Goal: Task Accomplishment & Management: Manage account settings

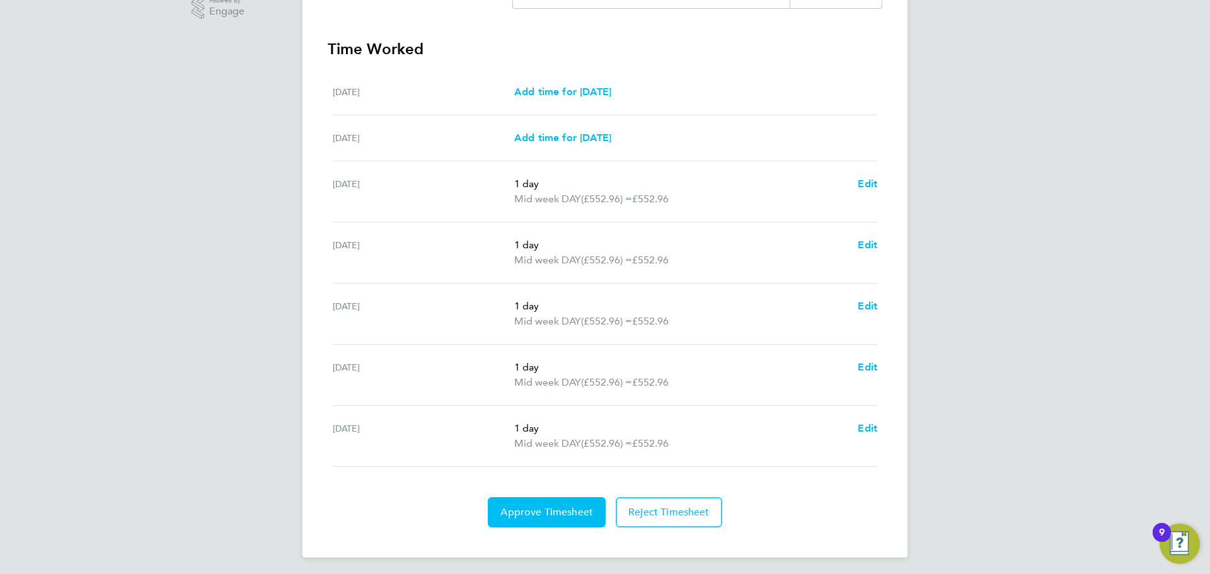
scroll to position [337, 0]
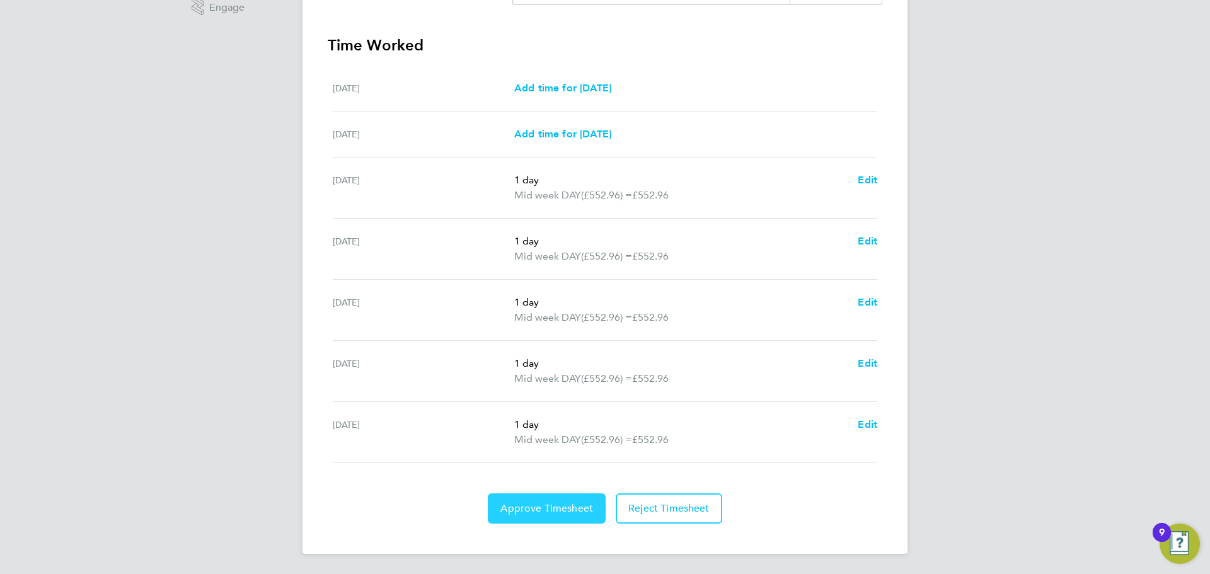
click at [527, 512] on span "Approve Timesheet" at bounding box center [546, 508] width 93 height 13
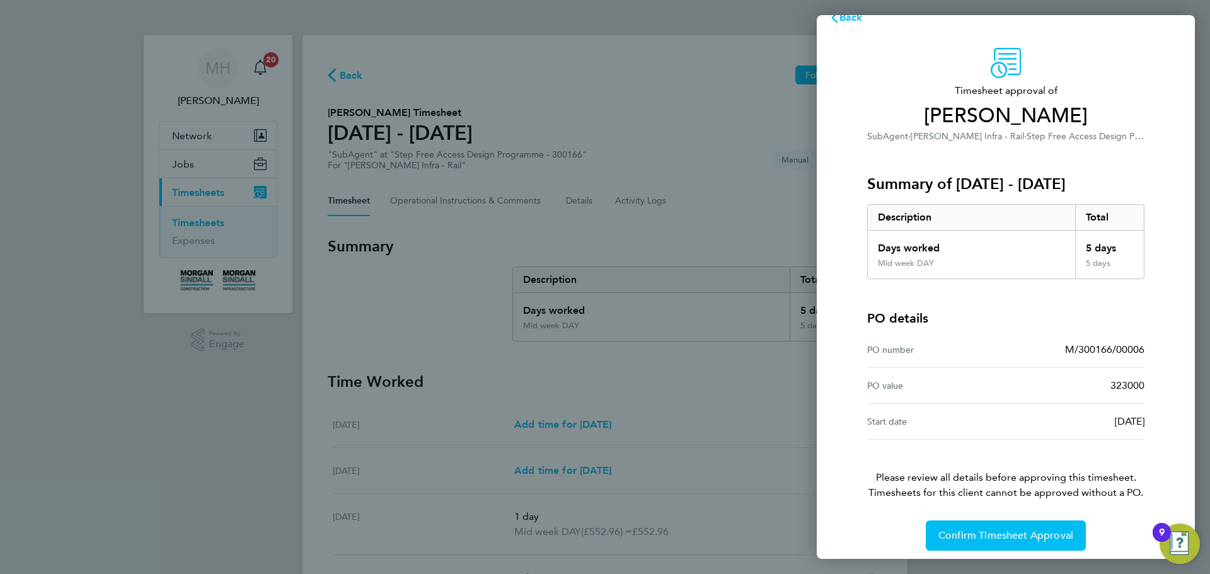
scroll to position [30, 0]
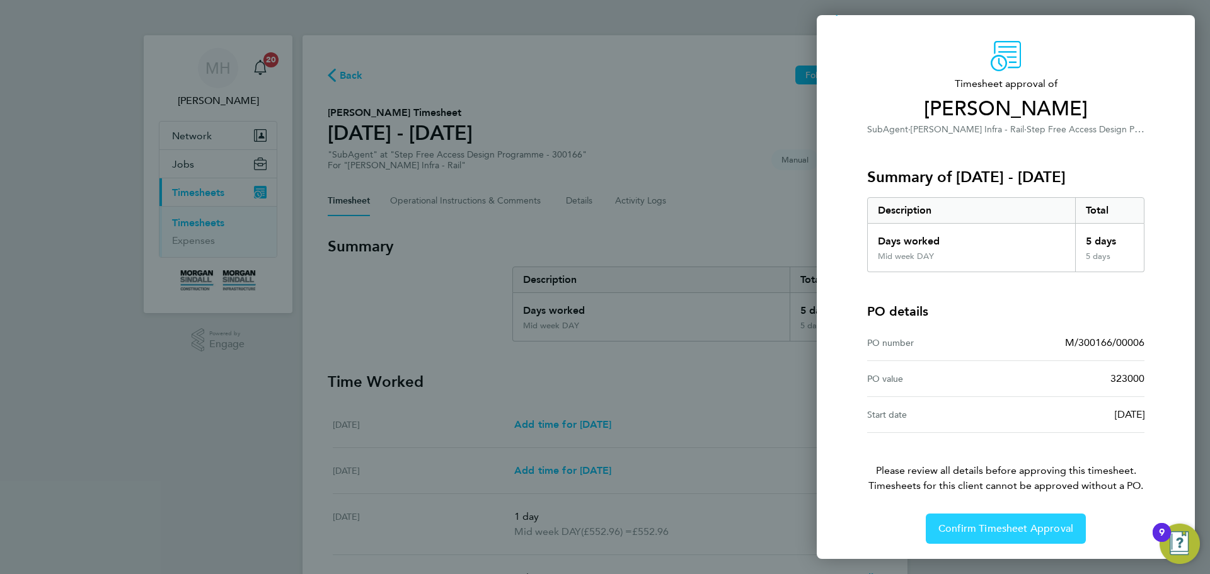
click at [986, 519] on button "Confirm Timesheet Approval" at bounding box center [1006, 529] width 160 height 30
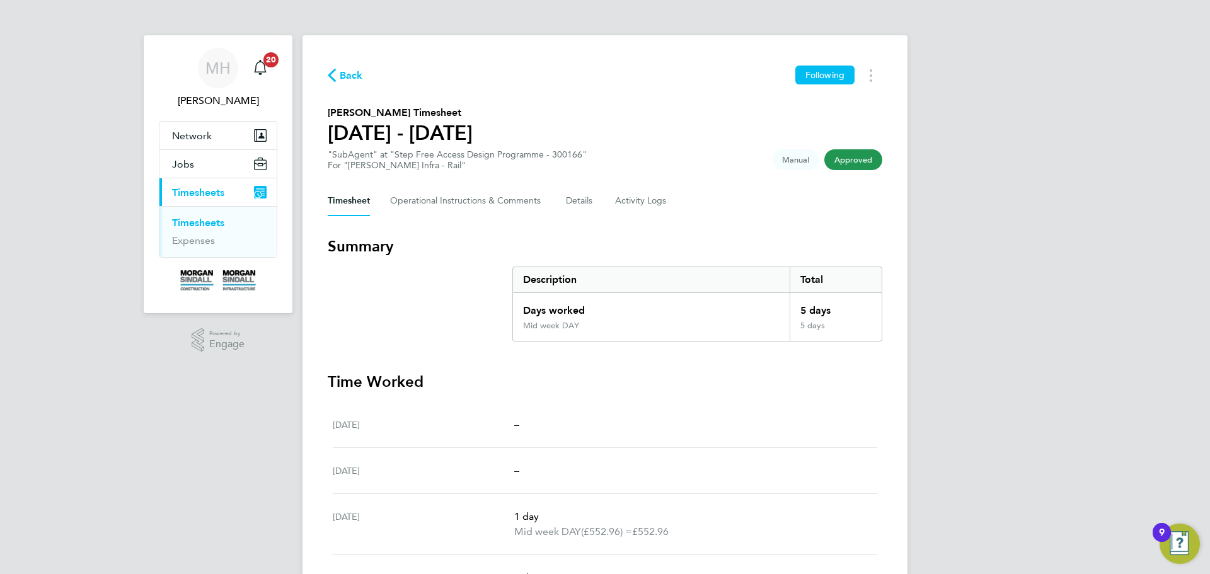
click at [205, 220] on link "Timesheets" at bounding box center [198, 223] width 52 height 12
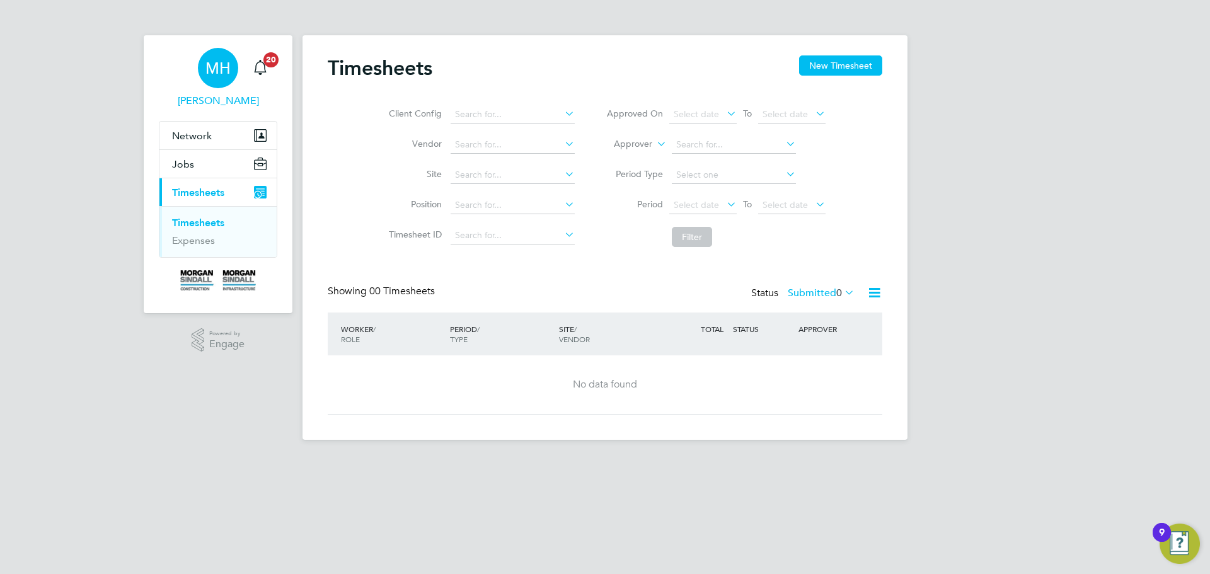
click at [226, 99] on span "[PERSON_NAME]" at bounding box center [218, 100] width 118 height 15
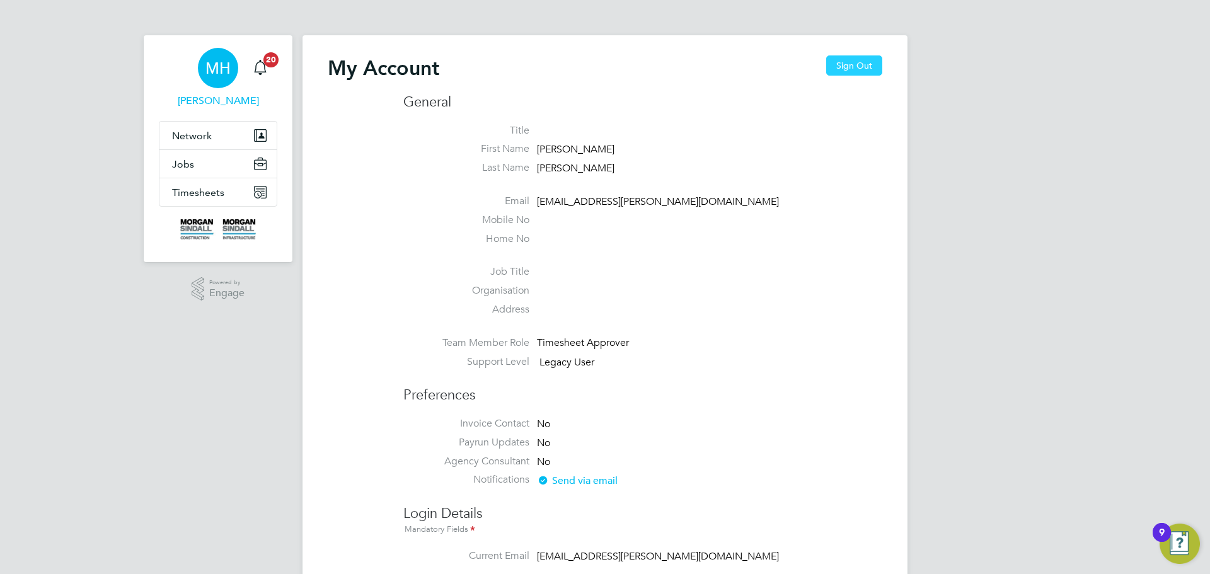
click at [858, 66] on button "Sign Out" at bounding box center [854, 65] width 56 height 20
